Goal: Find contact information

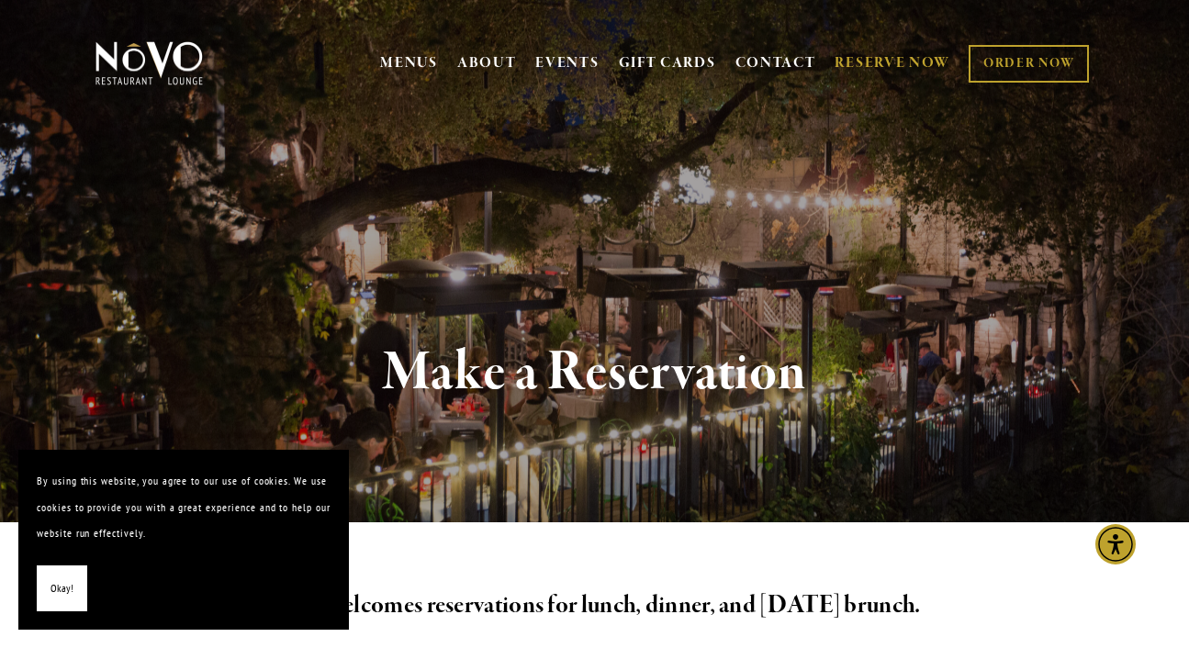
click at [950, 51] on link "RESERVE NOW" at bounding box center [892, 63] width 116 height 35
click at [73, 580] on span "Okay!" at bounding box center [61, 589] width 23 height 27
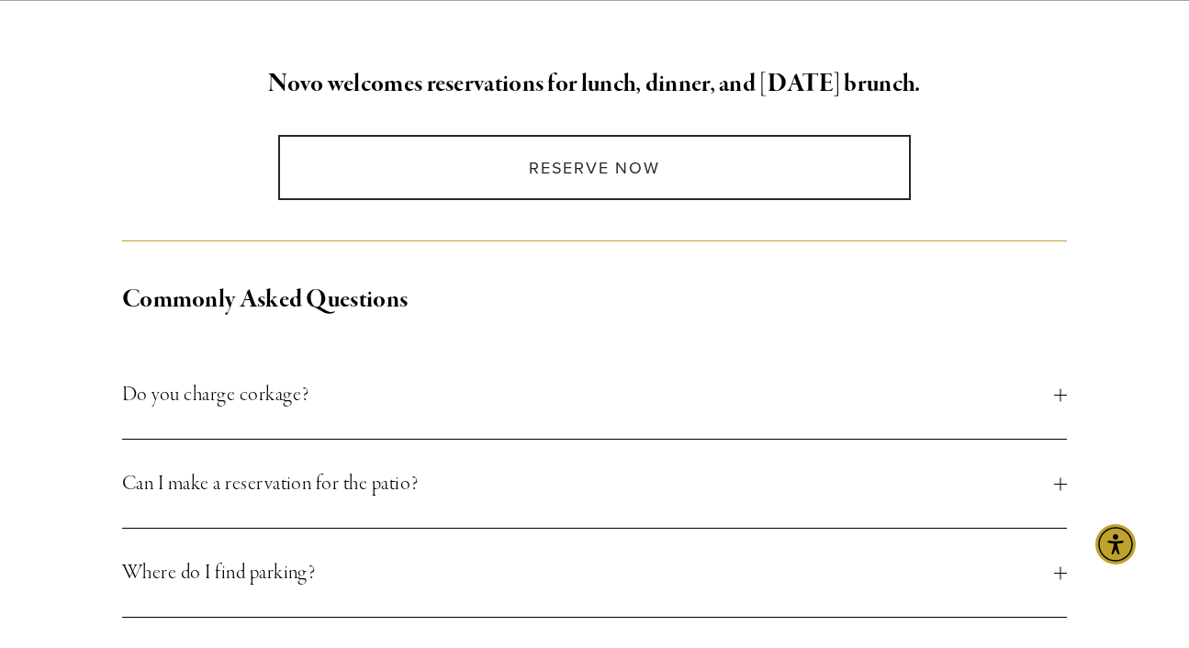
scroll to position [523, 0]
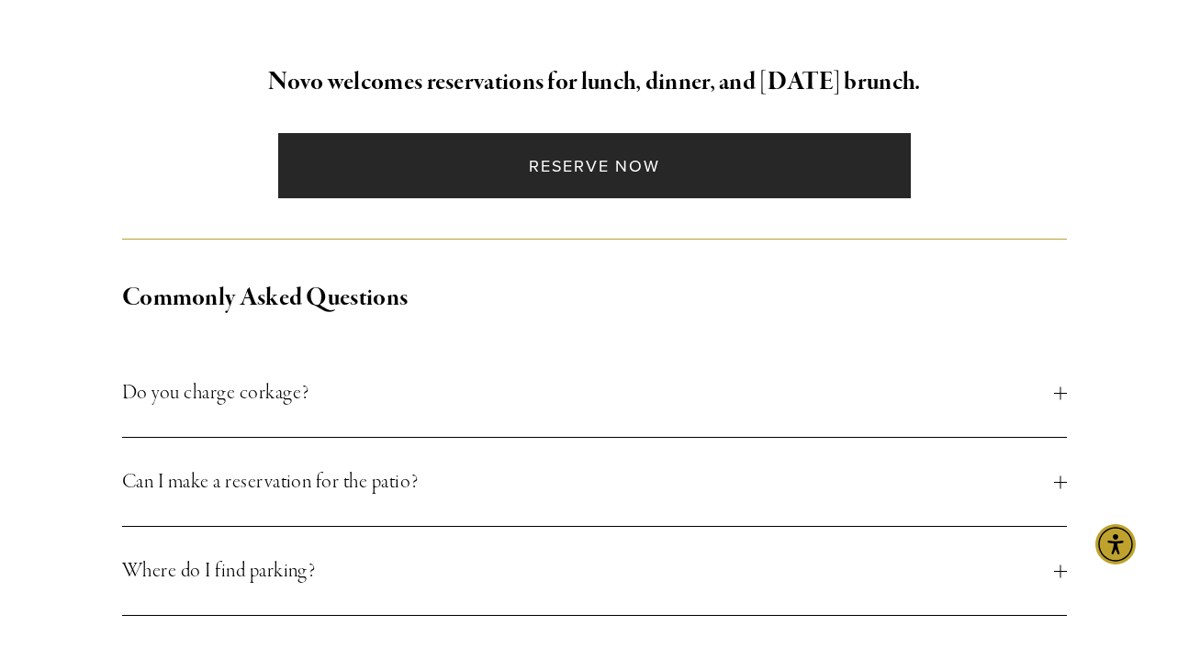
click at [534, 170] on link "Reserve Now" at bounding box center [594, 165] width 632 height 65
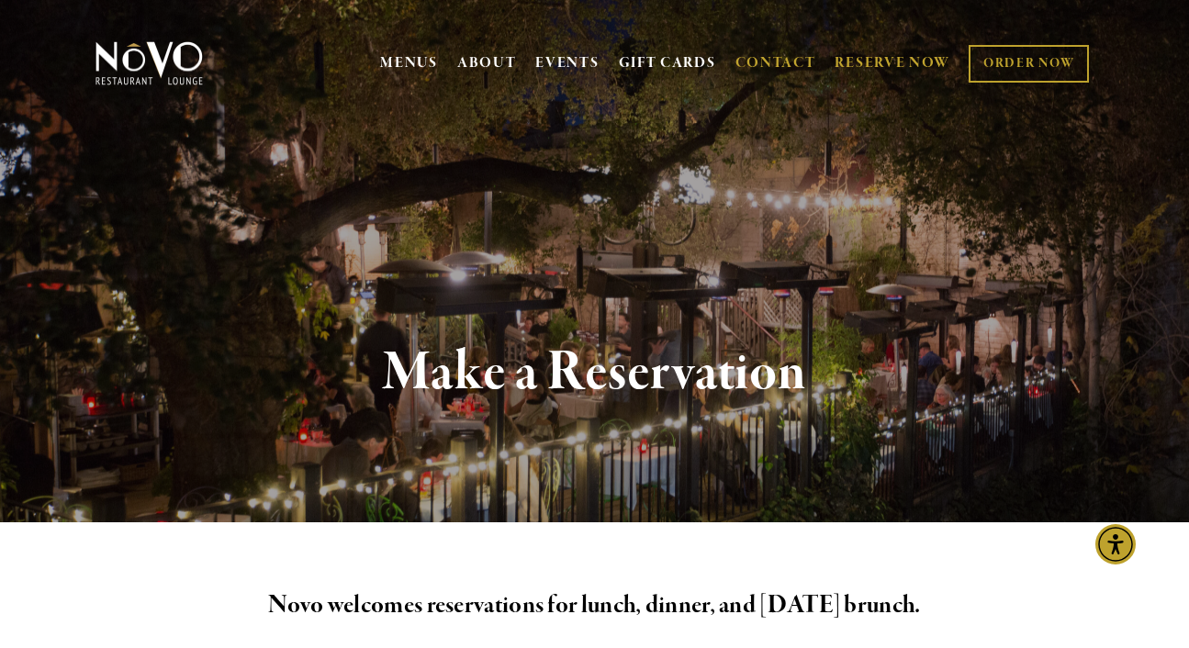
click at [806, 49] on link "CONTACT" at bounding box center [775, 63] width 81 height 35
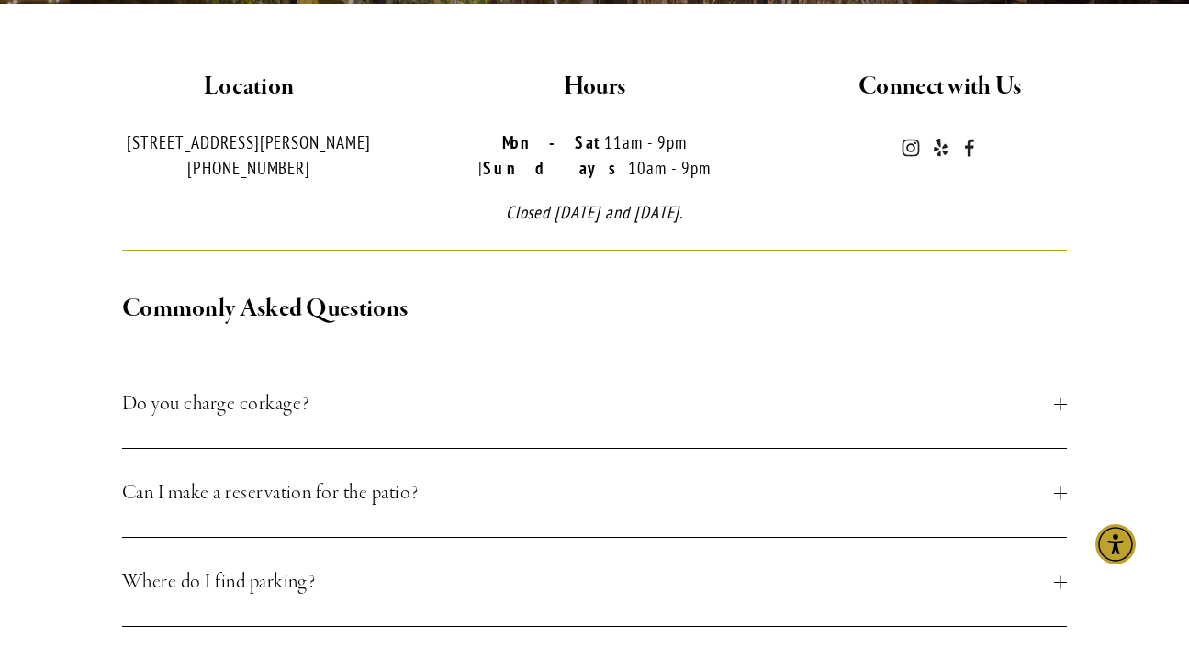
scroll to position [521, 0]
